Goal: Transaction & Acquisition: Purchase product/service

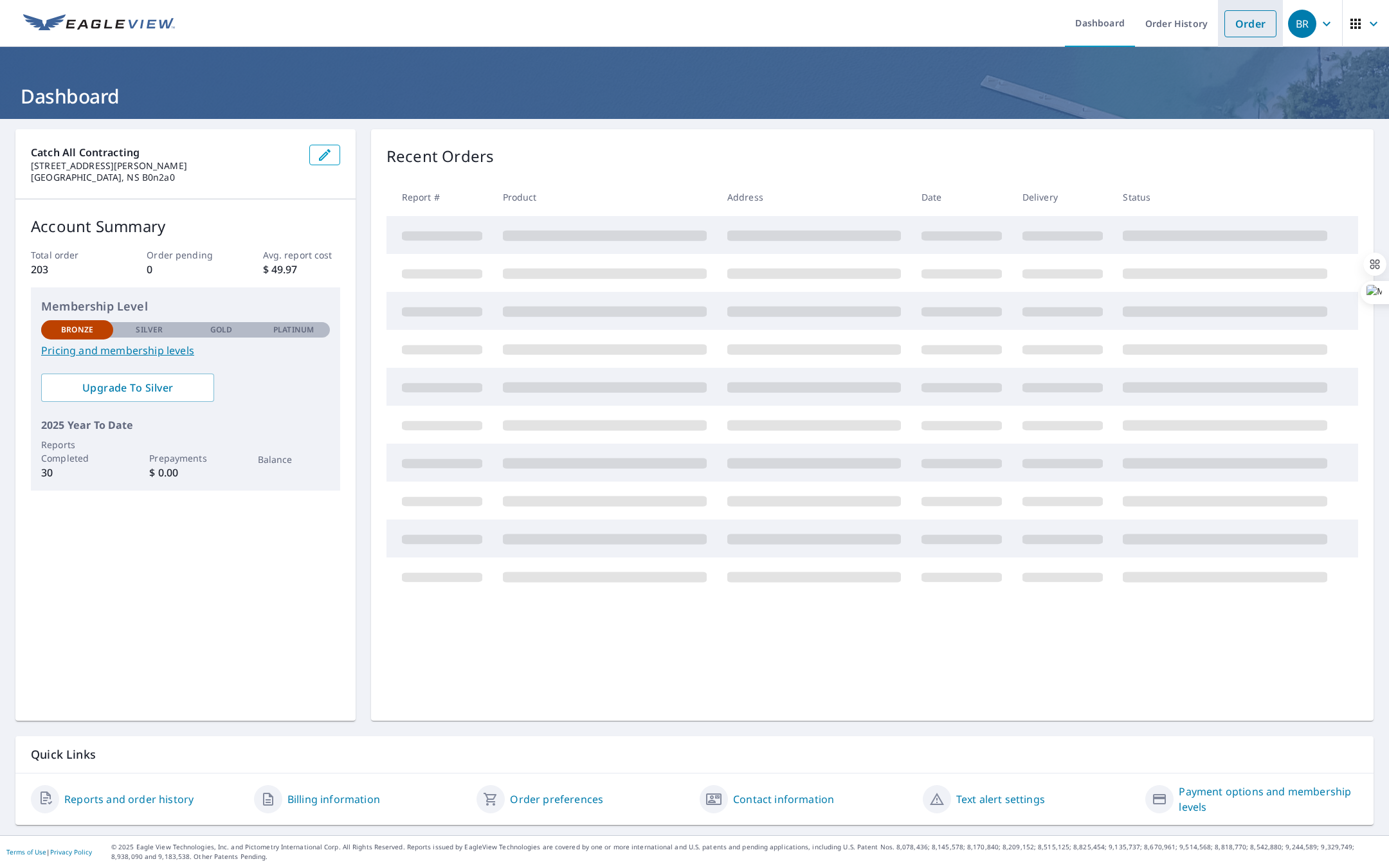
click at [1266, 22] on link "Order" at bounding box center [1250, 23] width 52 height 27
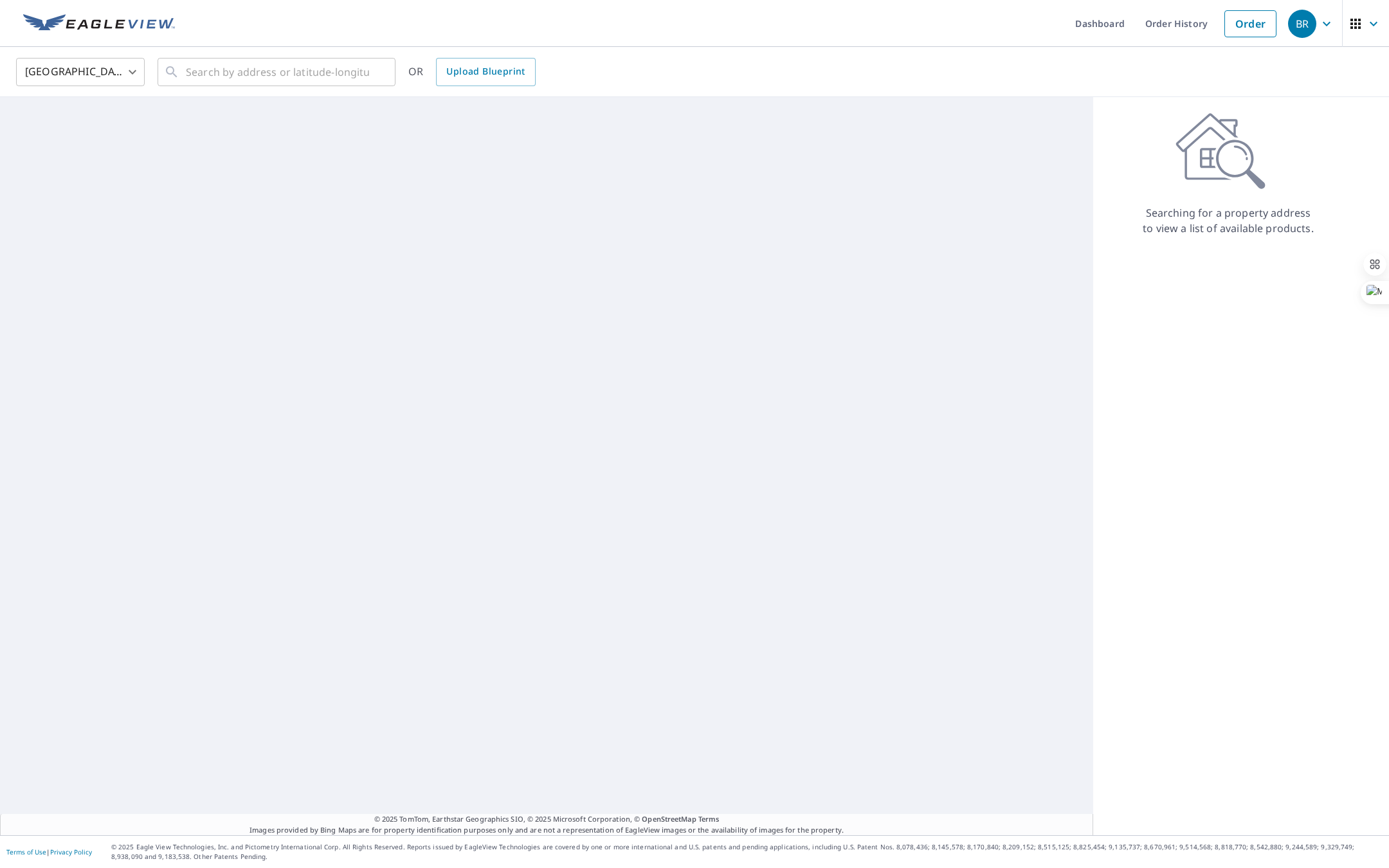
click at [131, 71] on body "BR BR Dashboard Order History Order BR [GEOGRAPHIC_DATA] [GEOGRAPHIC_DATA] ​ ​ …" at bounding box center [694, 434] width 1389 height 868
click at [90, 132] on li "[GEOGRAPHIC_DATA]" at bounding box center [80, 130] width 128 height 23
type input "CA"
click at [249, 71] on input "text" at bounding box center [277, 72] width 183 height 36
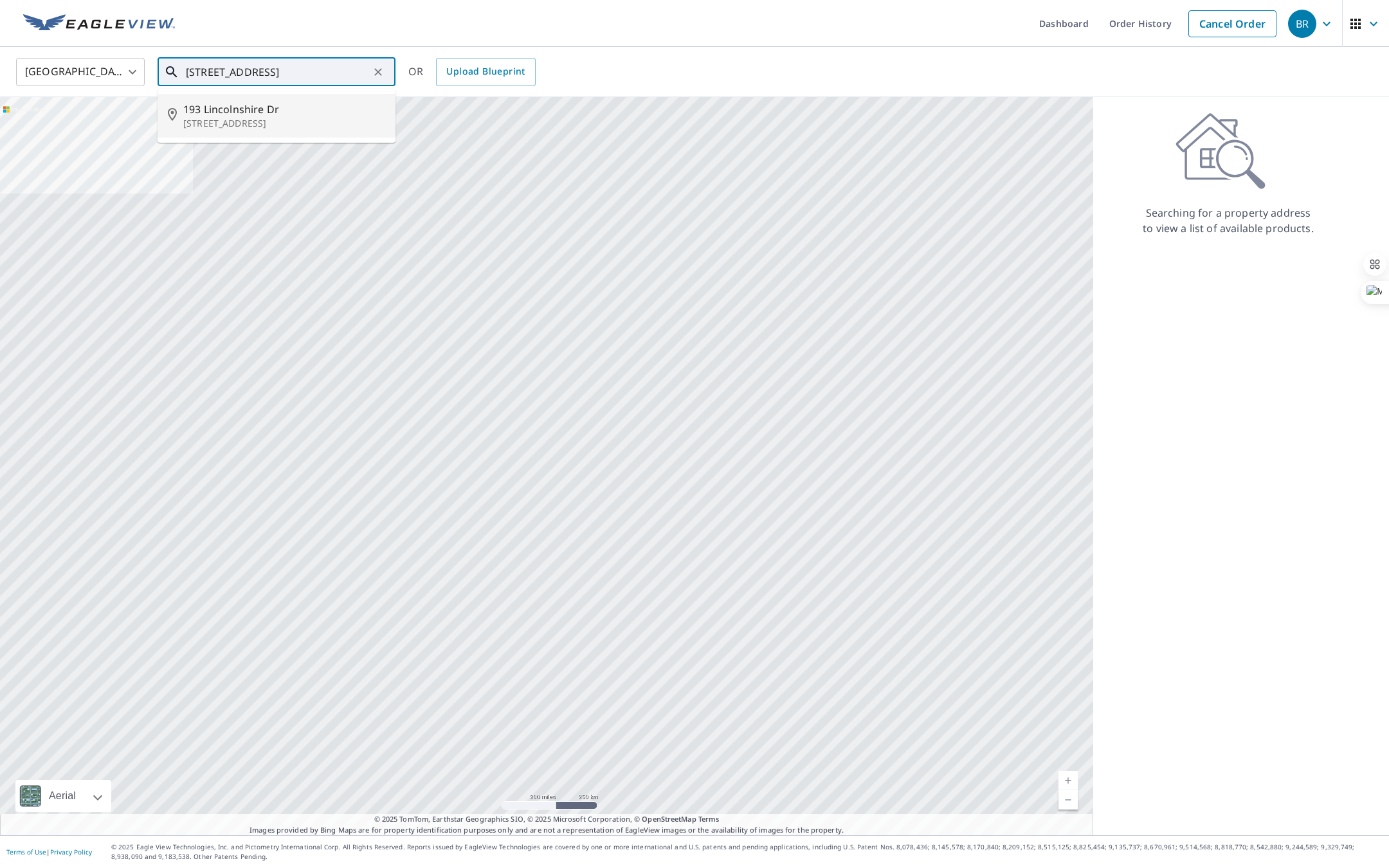
click at [199, 127] on p "[STREET_ADDRESS]" at bounding box center [284, 123] width 202 height 13
type input "[STREET_ADDRESS][PERSON_NAME]"
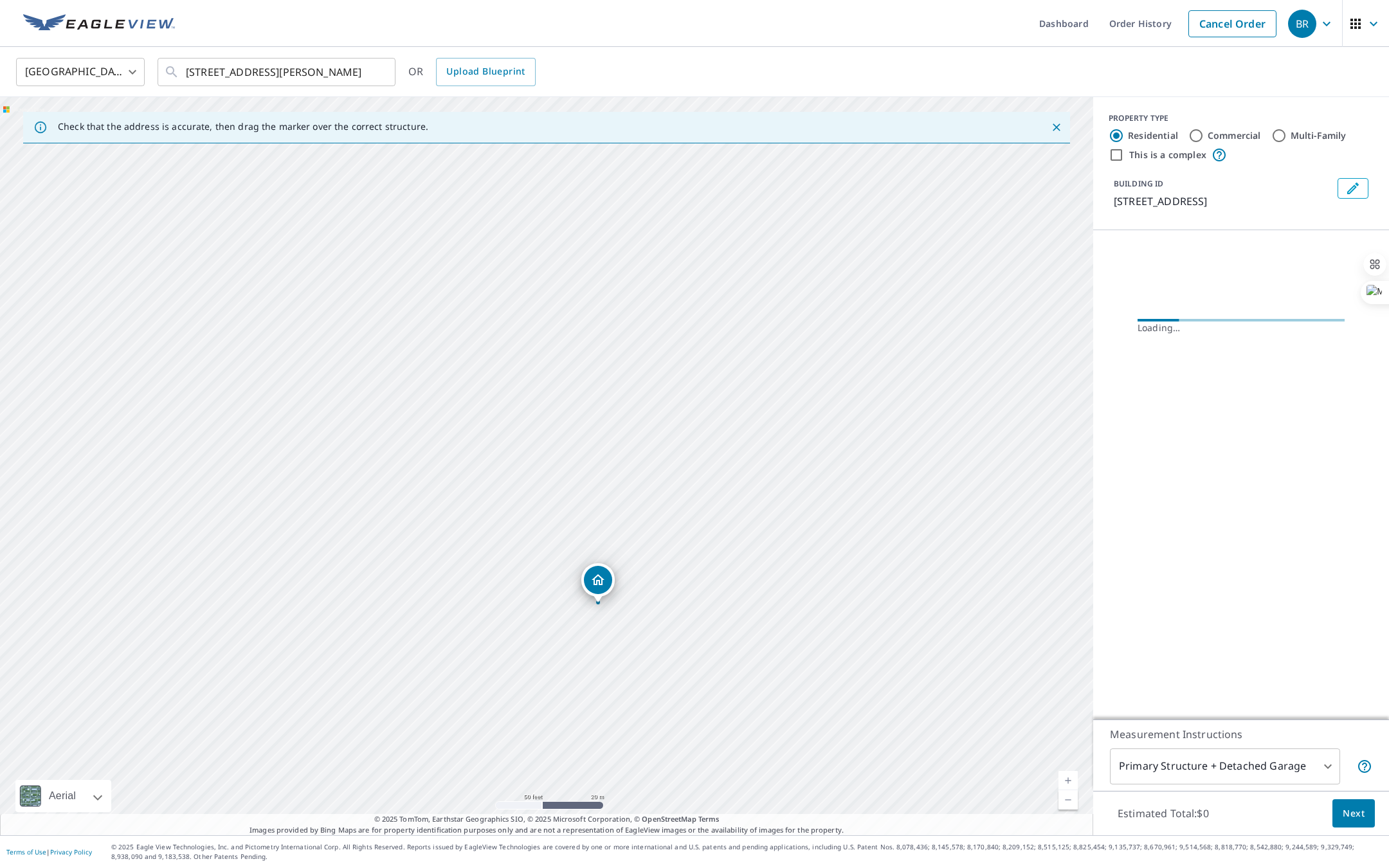
drag, startPoint x: 534, startPoint y: 460, endPoint x: 500, endPoint y: 207, distance: 255.3
click at [500, 208] on div "[STREET_ADDRESS]" at bounding box center [546, 465] width 1094 height 738
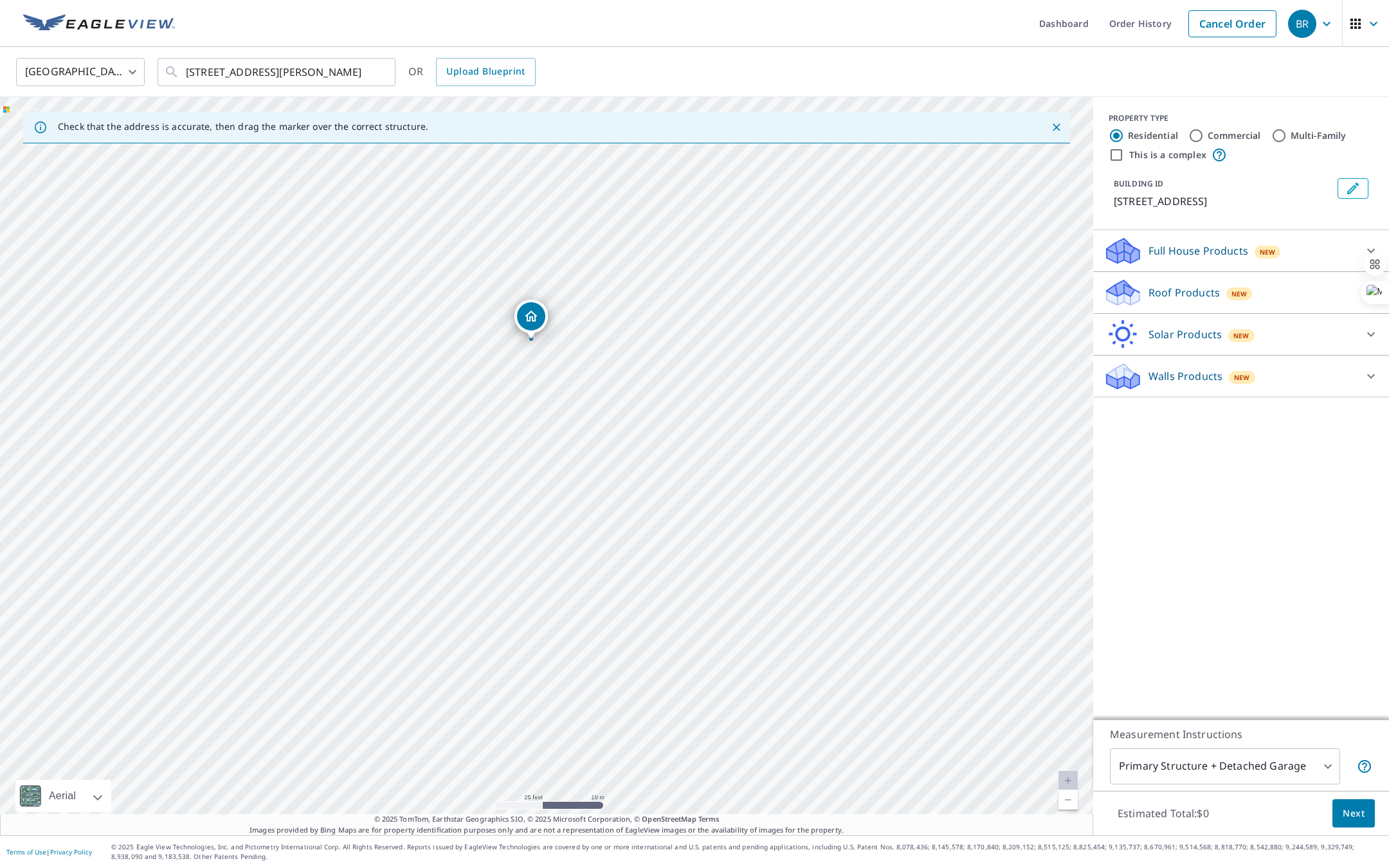
drag, startPoint x: 527, startPoint y: 371, endPoint x: 529, endPoint y: 286, distance: 85.0
click at [529, 286] on div "[STREET_ADDRESS]" at bounding box center [546, 465] width 1094 height 738
click at [1237, 299] on span "New" at bounding box center [1240, 294] width 16 height 10
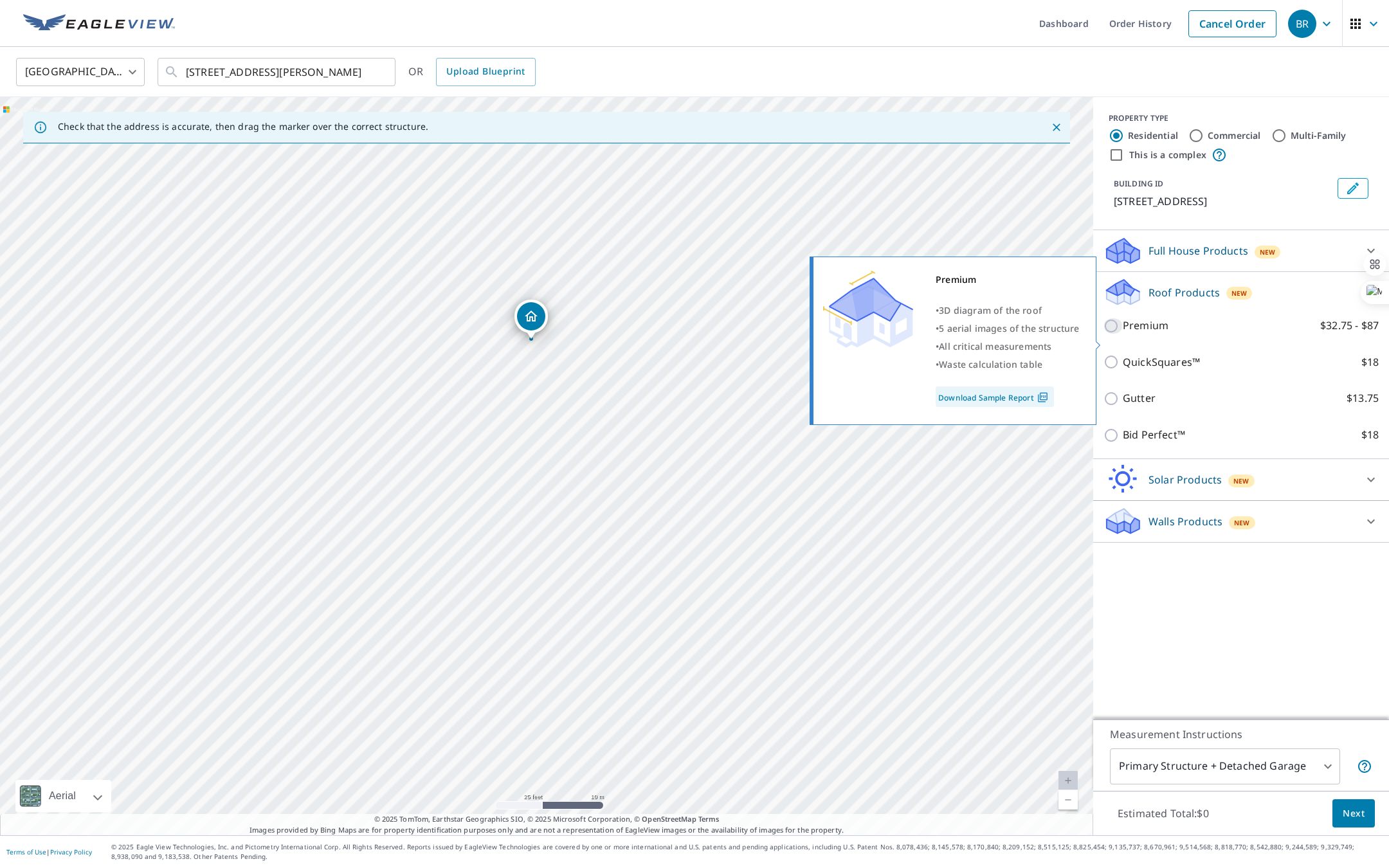
click at [1114, 334] on input "Premium $32.75 - $87" at bounding box center [1113, 325] width 19 height 15
checkbox input "true"
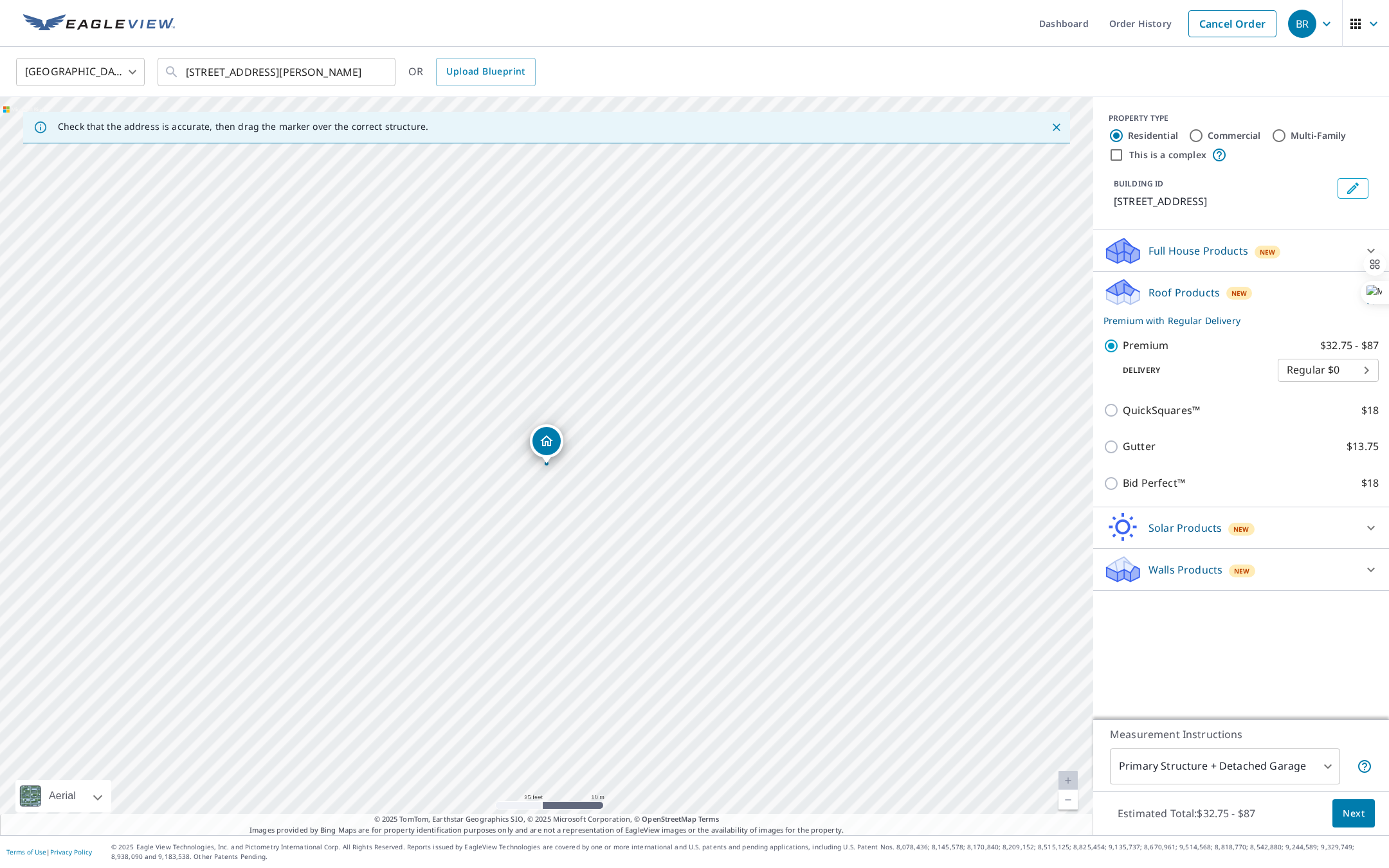
click at [1351, 818] on span "Next" at bounding box center [1353, 813] width 22 height 16
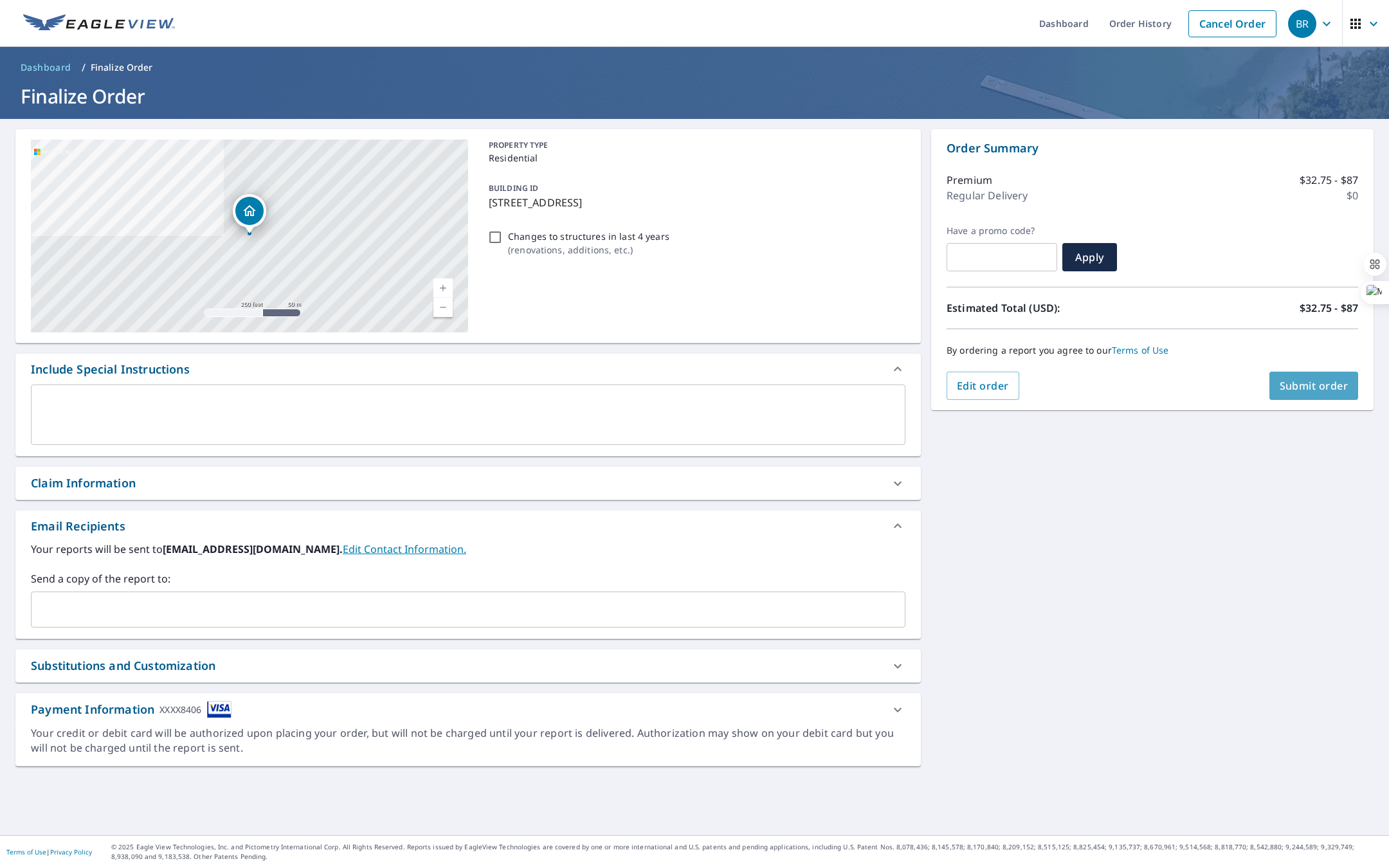
click at [1337, 390] on span "Submit order" at bounding box center [1314, 386] width 69 height 15
